Goal: Information Seeking & Learning: Find contact information

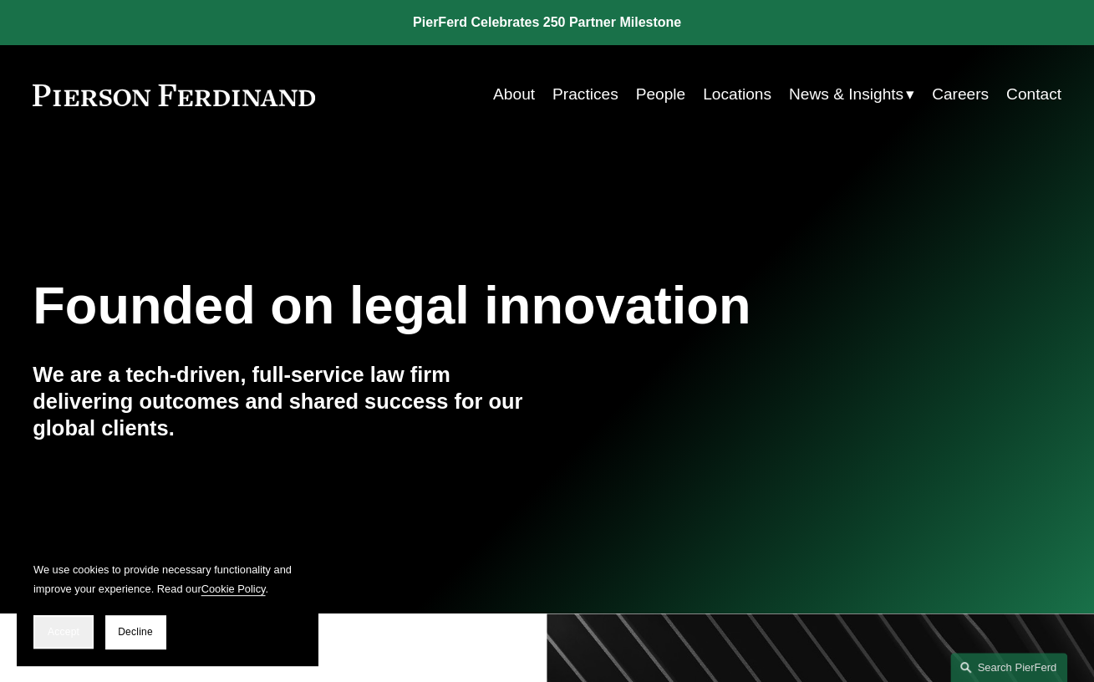
click at [64, 629] on span "Accept" at bounding box center [64, 632] width 32 height 12
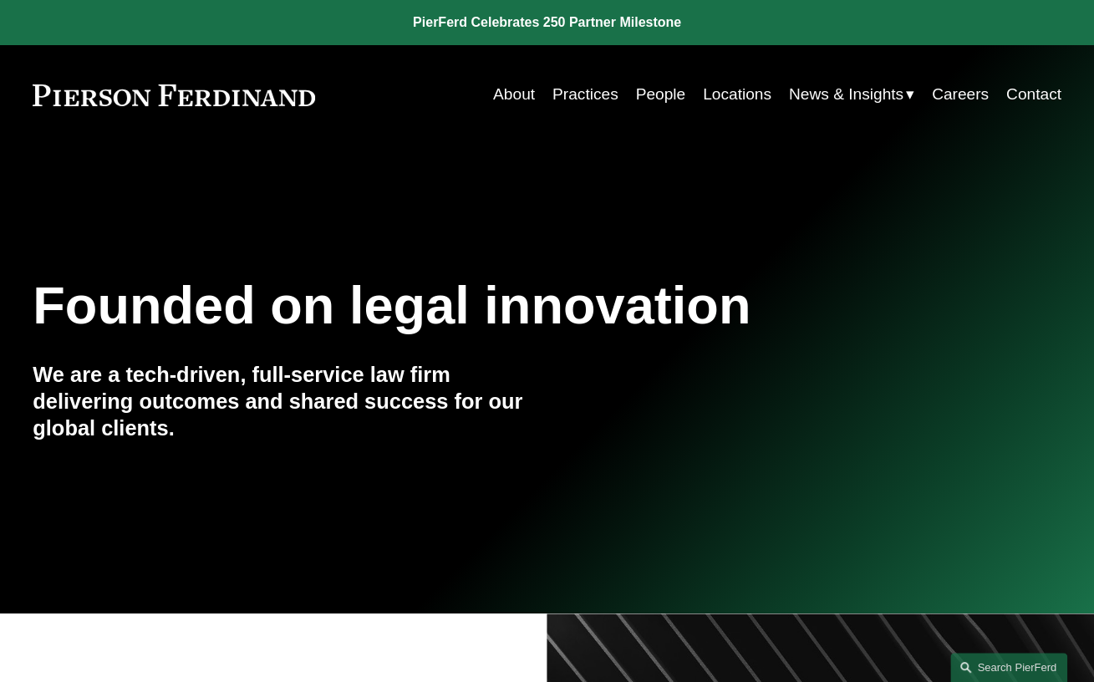
click at [655, 94] on link "People" at bounding box center [660, 95] width 50 height 32
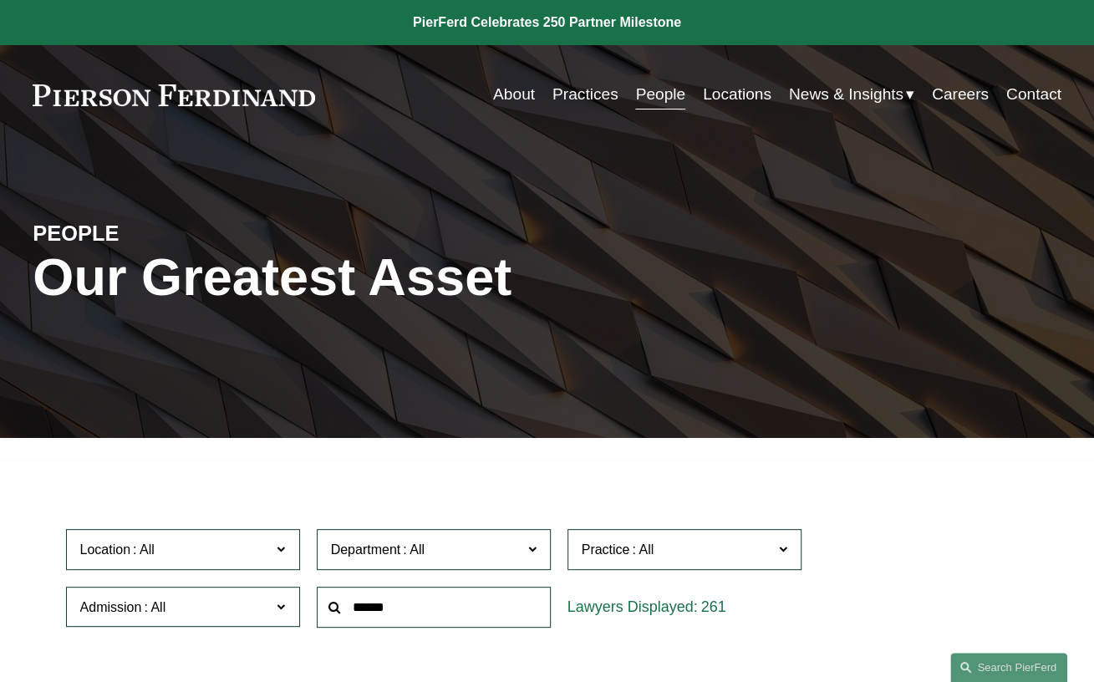
click at [395, 604] on input "text" at bounding box center [434, 607] width 234 height 41
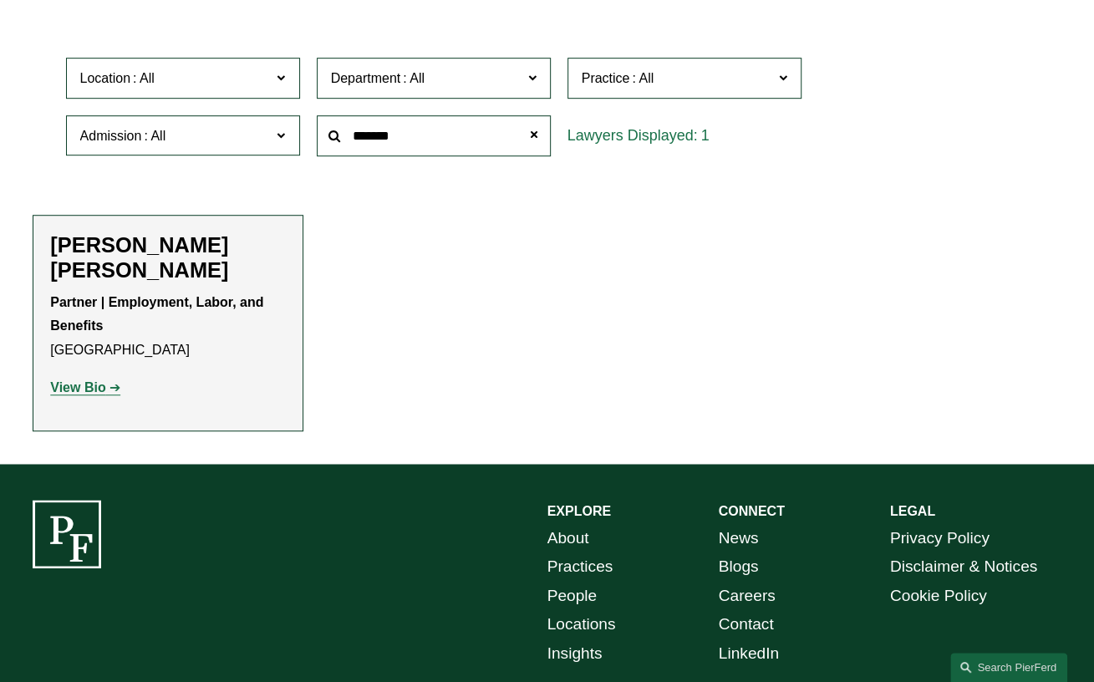
scroll to position [501, 0]
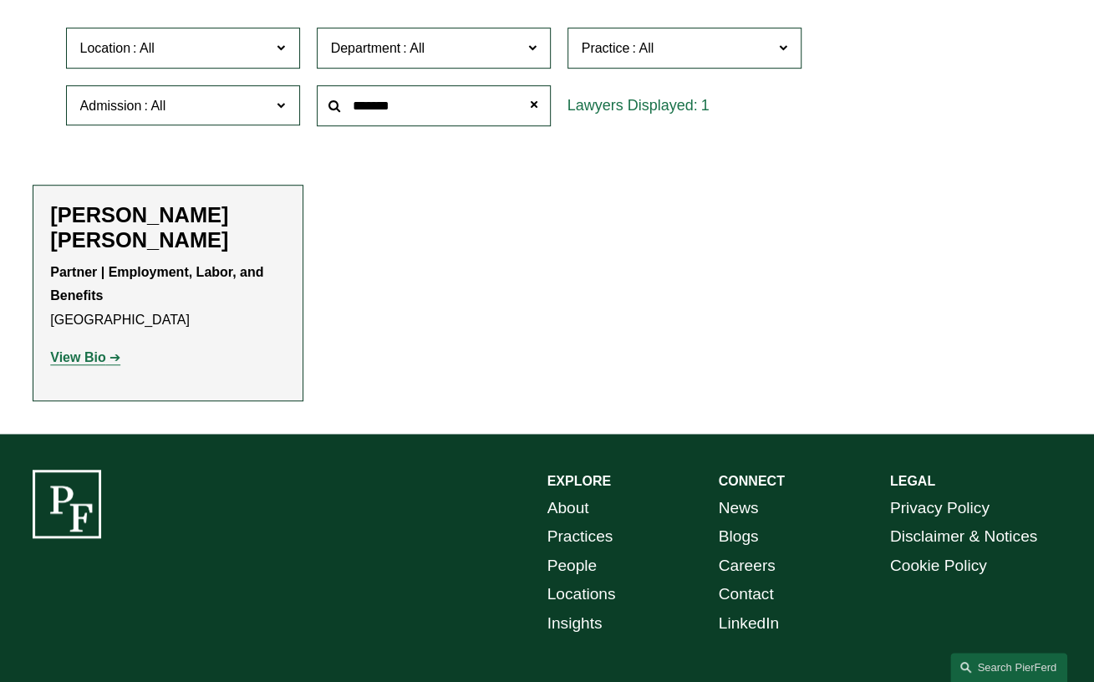
type input "*******"
click at [84, 360] on strong "View Bio" at bounding box center [77, 357] width 55 height 14
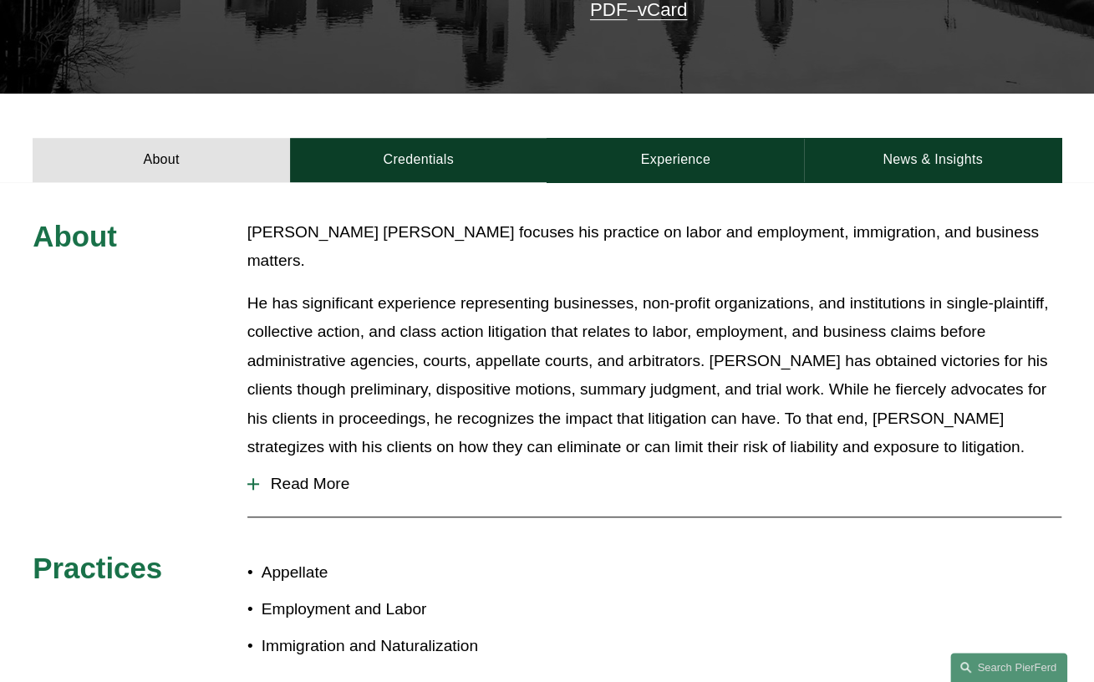
scroll to position [334, 0]
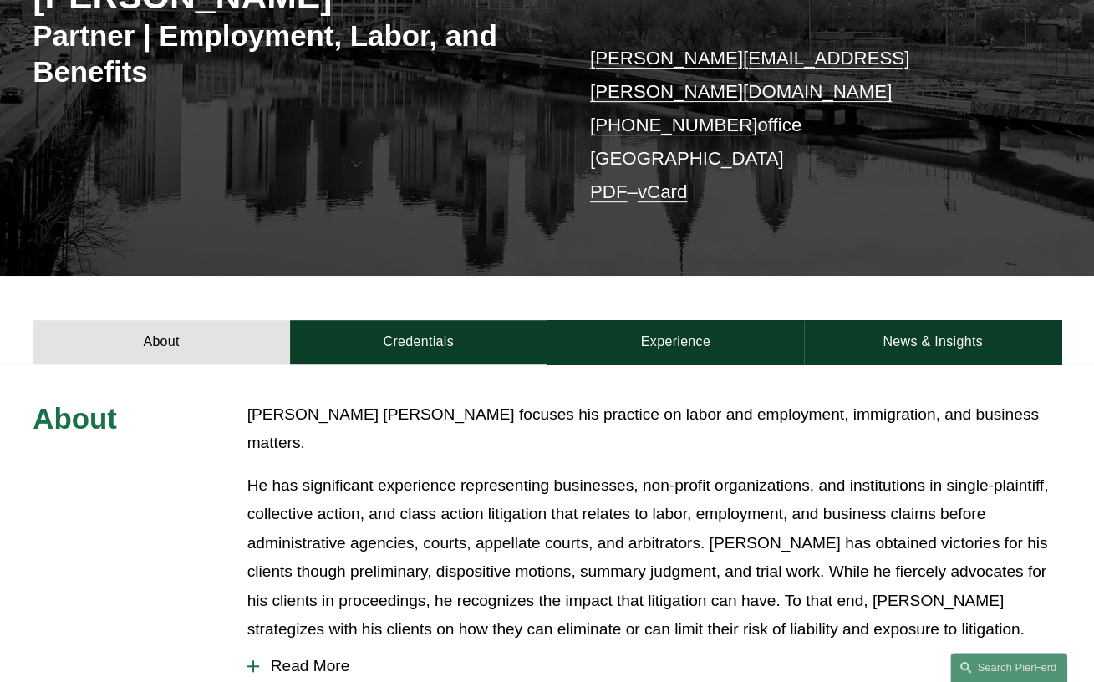
click at [748, 276] on div "About Credentials Experience News & Insights" at bounding box center [547, 320] width 1094 height 89
